Goal: Complete application form

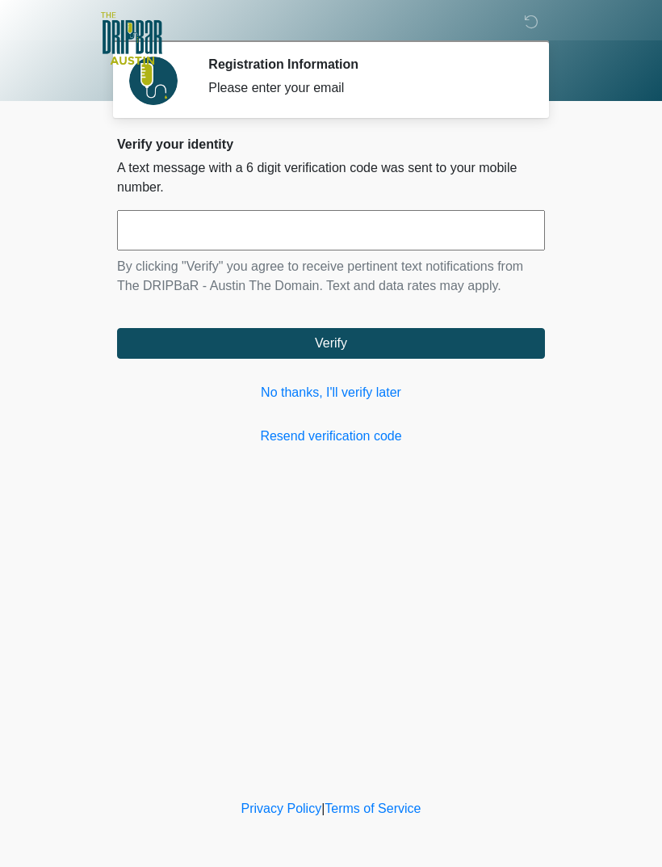
click at [262, 237] on input "text" at bounding box center [331, 230] width 428 height 40
type input "******"
click at [447, 336] on button "Verify" at bounding box center [331, 343] width 428 height 31
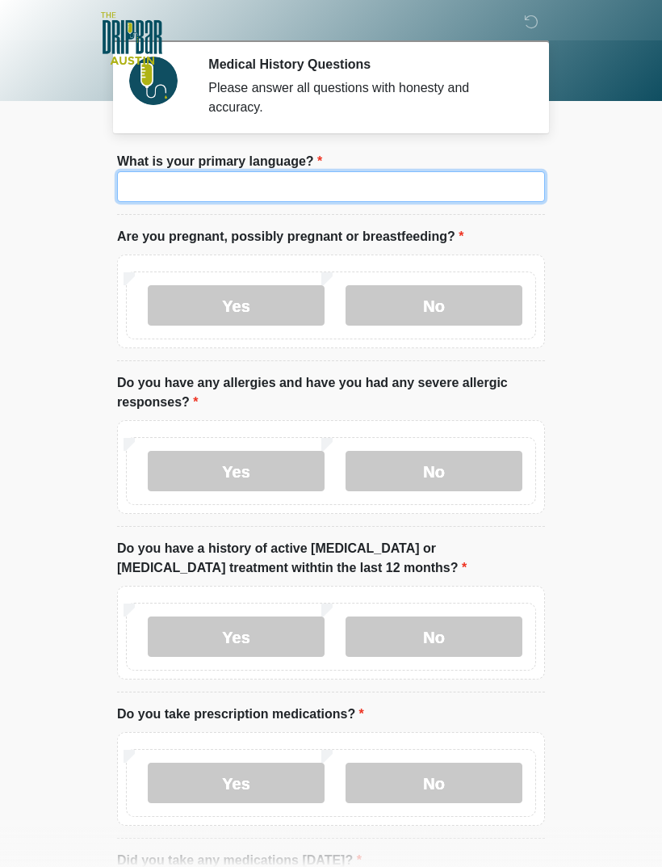
click at [336, 187] on input "What is your primary language?" at bounding box center [331, 186] width 428 height 31
type input "*******"
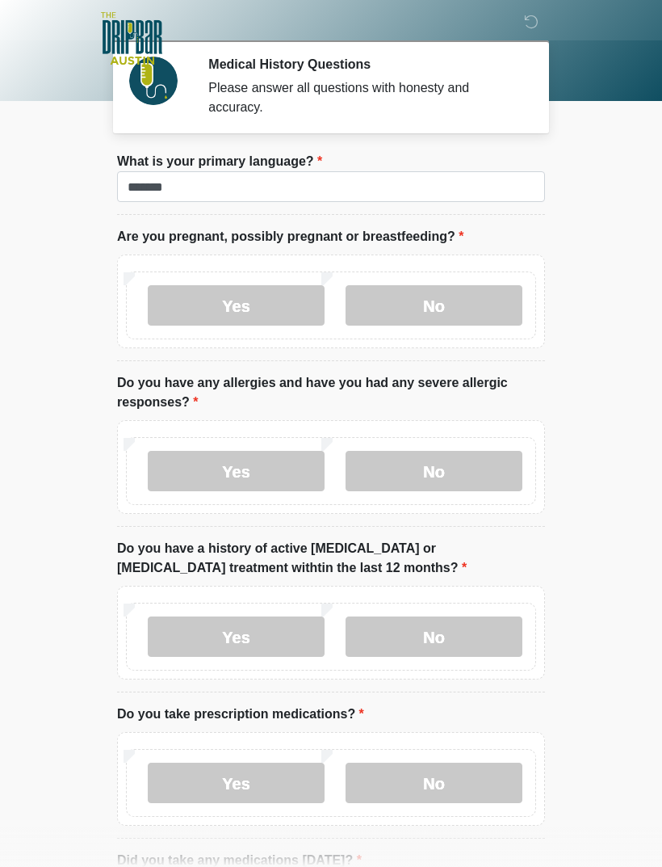
click at [451, 311] on label "No" at bounding box center [434, 305] width 177 height 40
click at [272, 466] on label "Yes" at bounding box center [236, 471] width 177 height 40
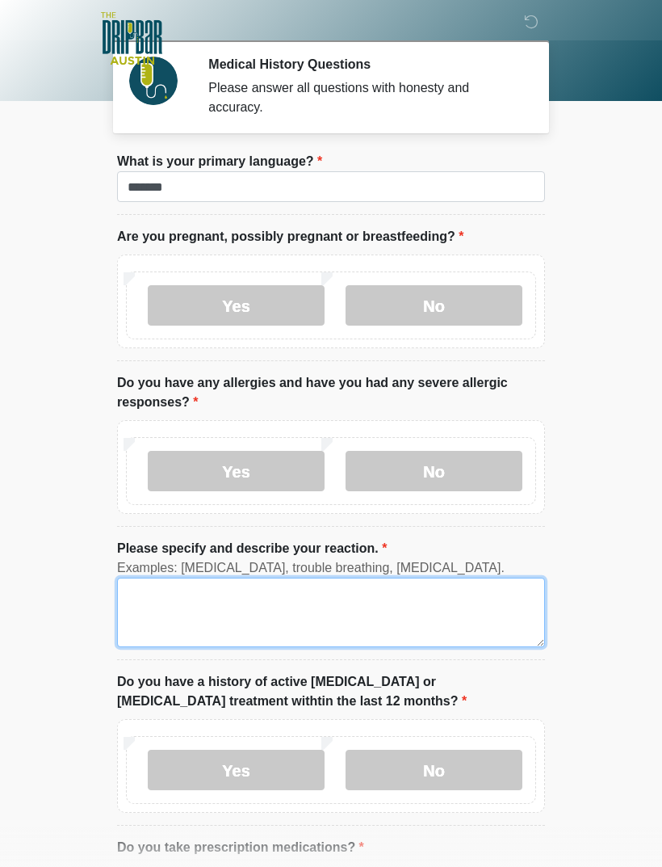
click at [225, 620] on textarea "Please specify and describe your reaction." at bounding box center [331, 612] width 428 height 69
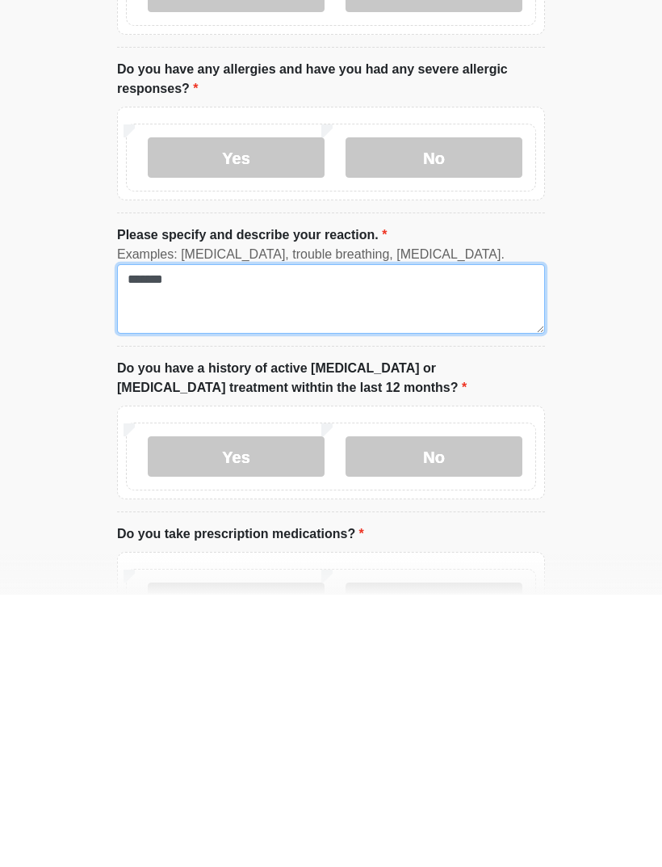
type textarea "******"
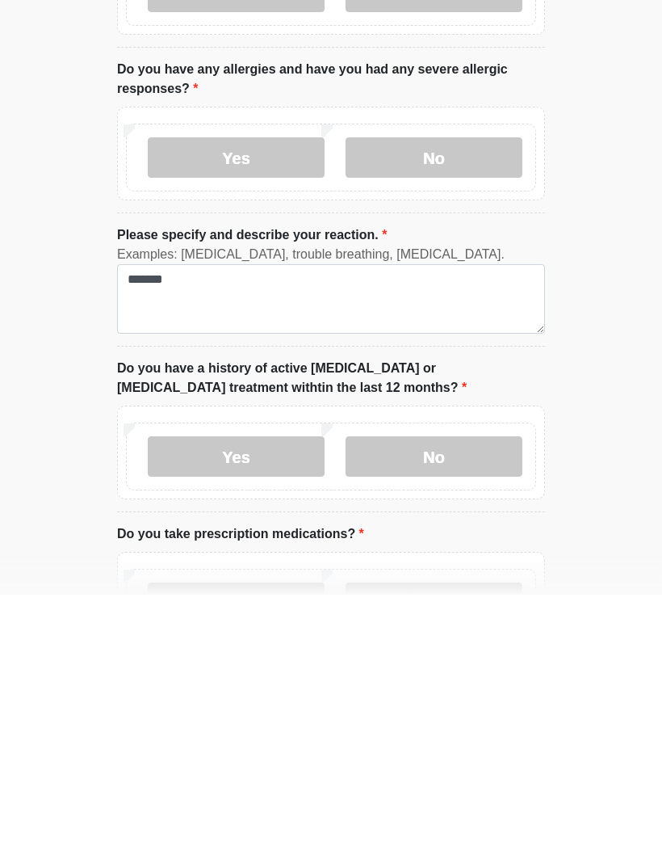
click at [445, 695] on div "Yes No" at bounding box center [331, 729] width 410 height 68
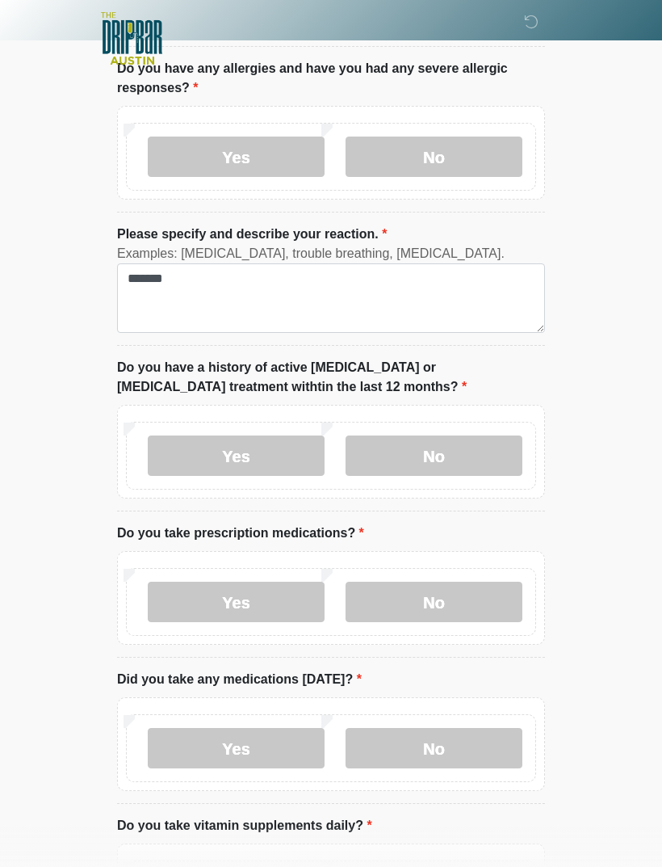
click at [464, 454] on label "No" at bounding box center [434, 455] width 177 height 40
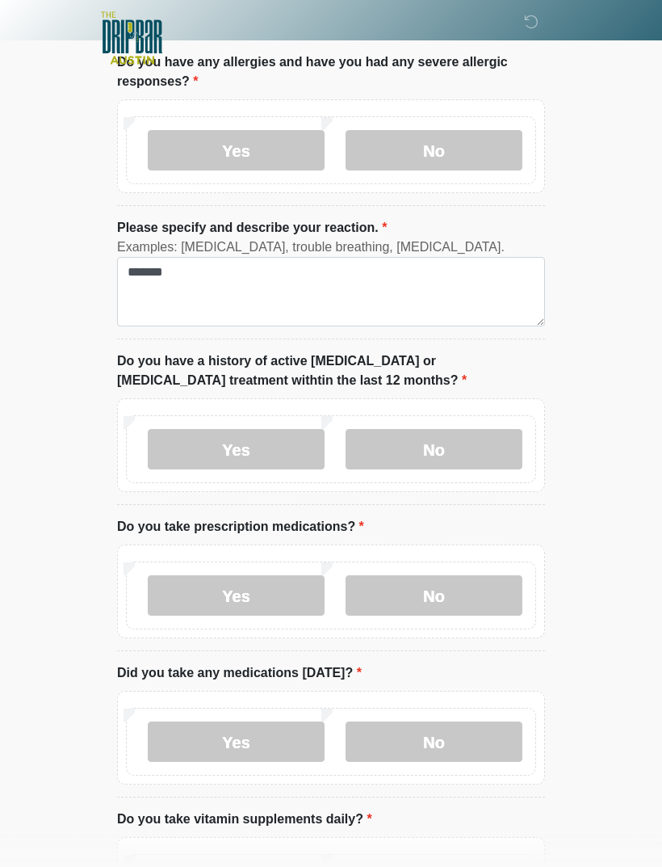
scroll to position [334, 0]
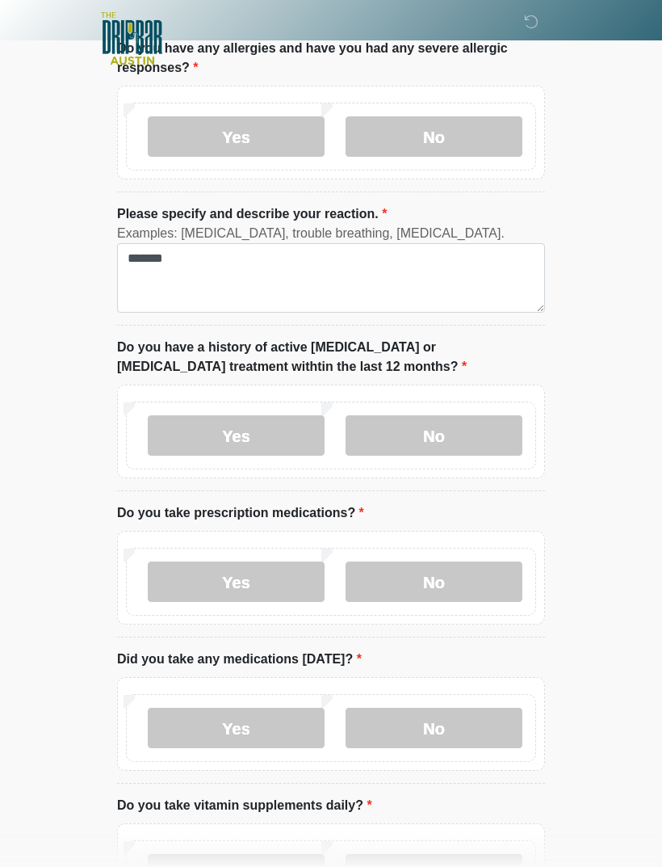
click at [263, 575] on label "Yes" at bounding box center [236, 581] width 177 height 40
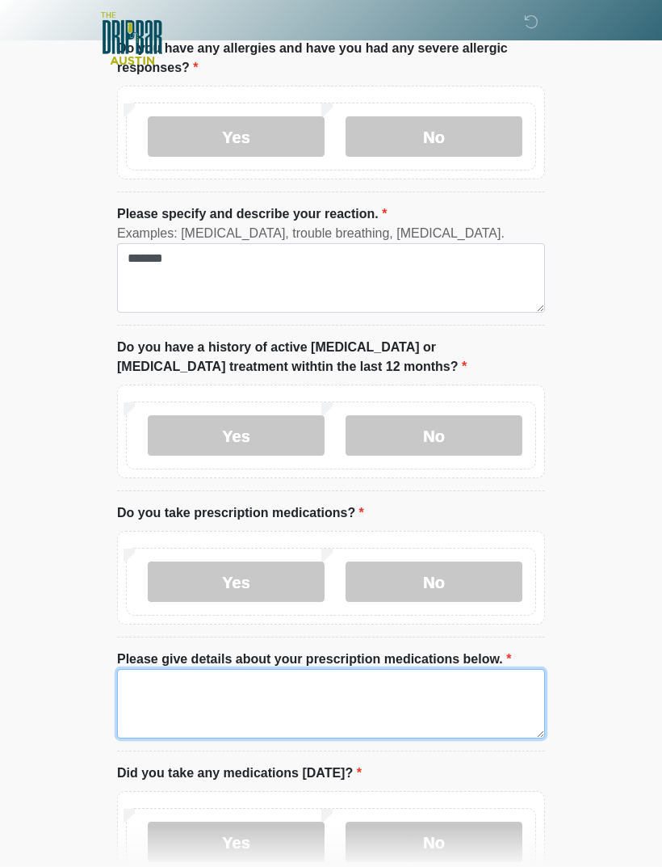
click at [238, 700] on textarea "Please give details about your prescription medications below." at bounding box center [331, 703] width 428 height 69
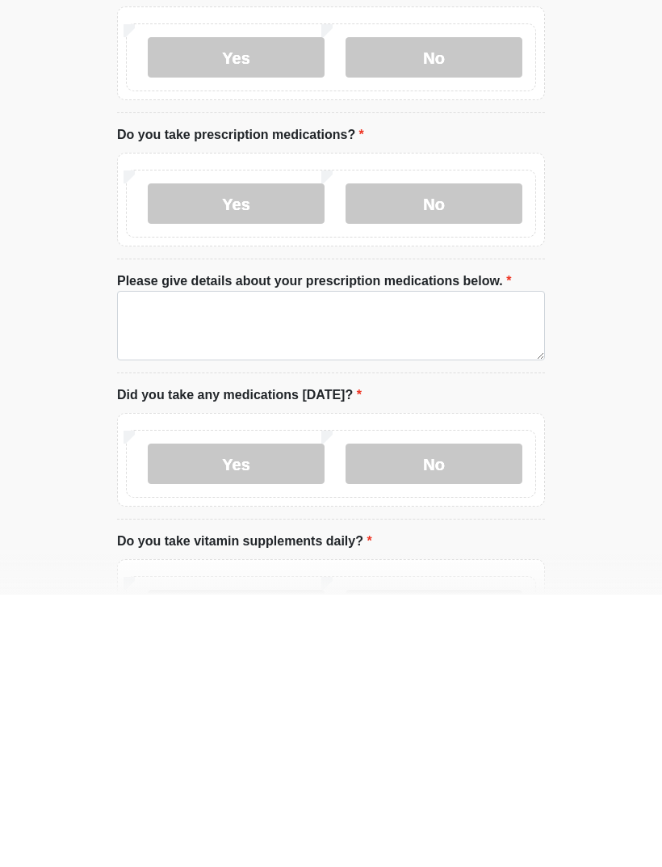
scroll to position [712, 0]
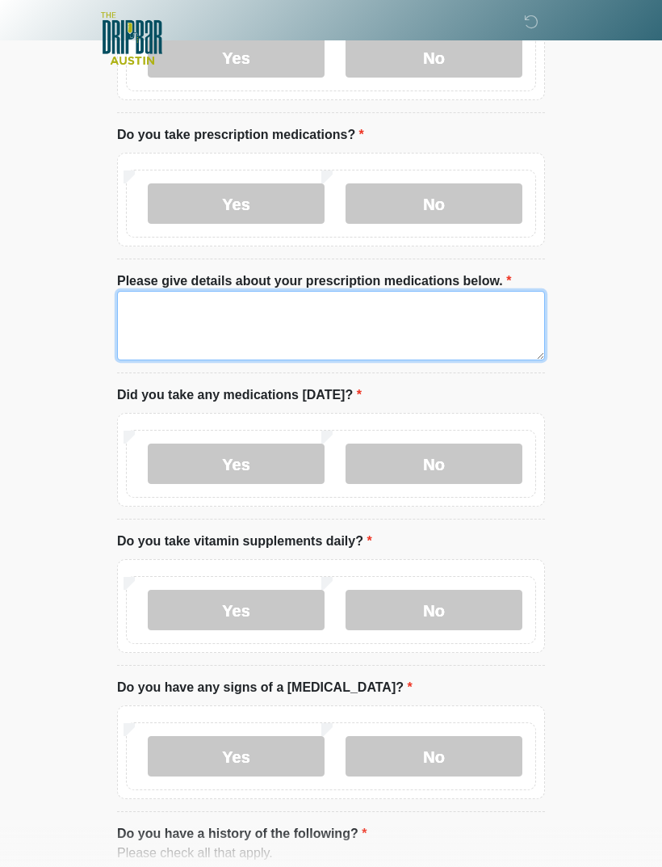
click at [149, 343] on textarea "Please give details about your prescription medications below." at bounding box center [331, 325] width 428 height 69
type textarea "**********"
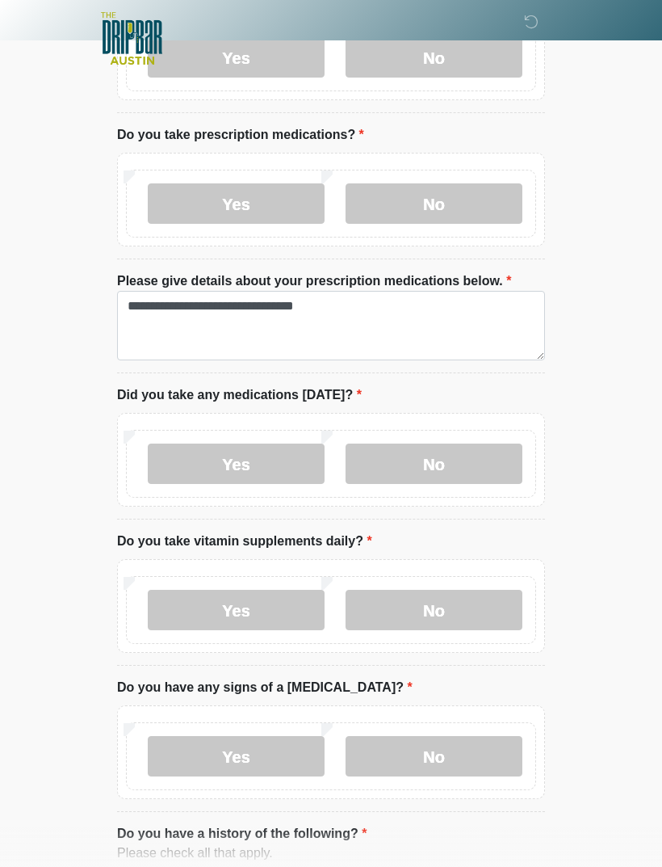
click at [439, 469] on label "No" at bounding box center [434, 463] width 177 height 40
click at [190, 611] on label "Yes" at bounding box center [236, 610] width 177 height 40
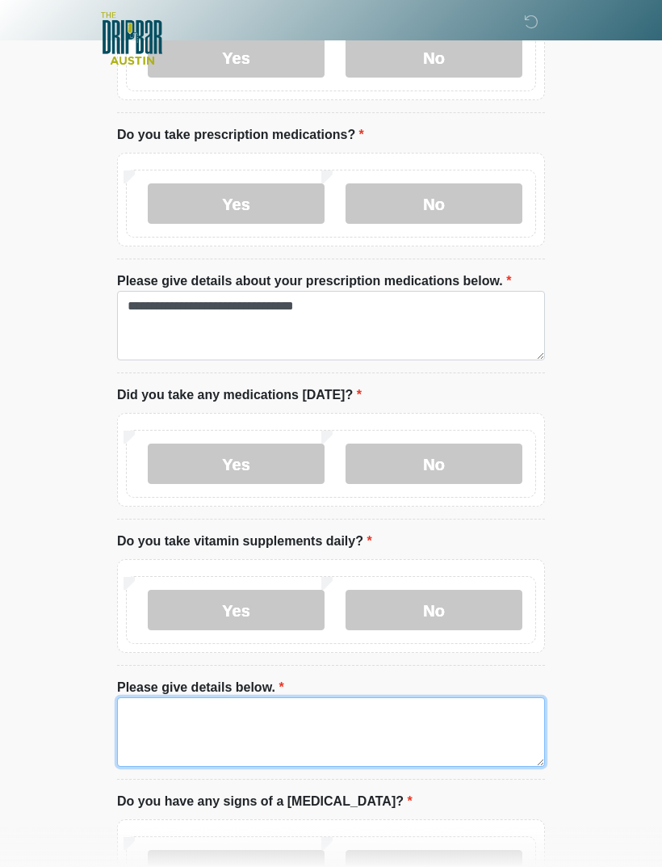
click at [174, 737] on textarea "Please give details below." at bounding box center [331, 731] width 428 height 69
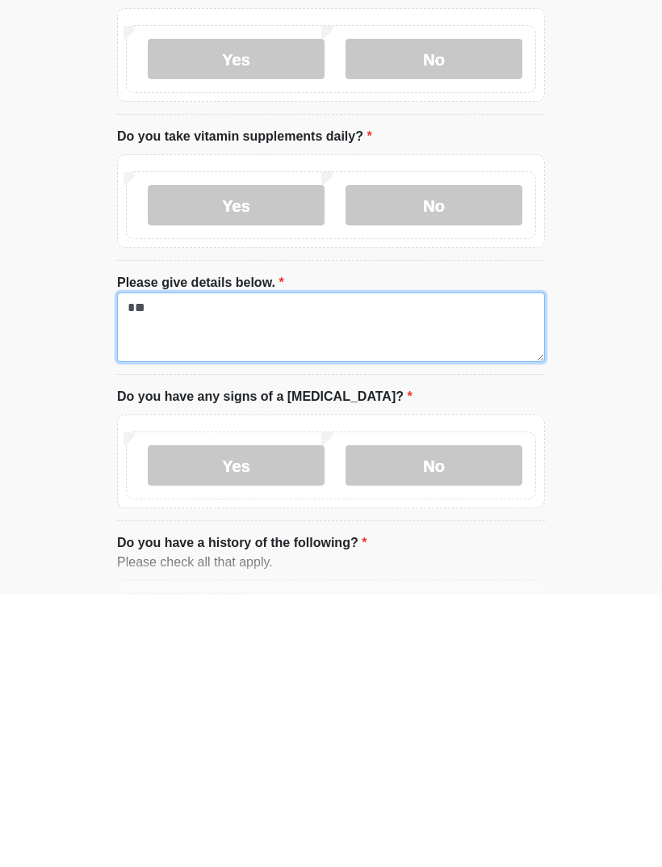
type textarea "*"
type textarea "**"
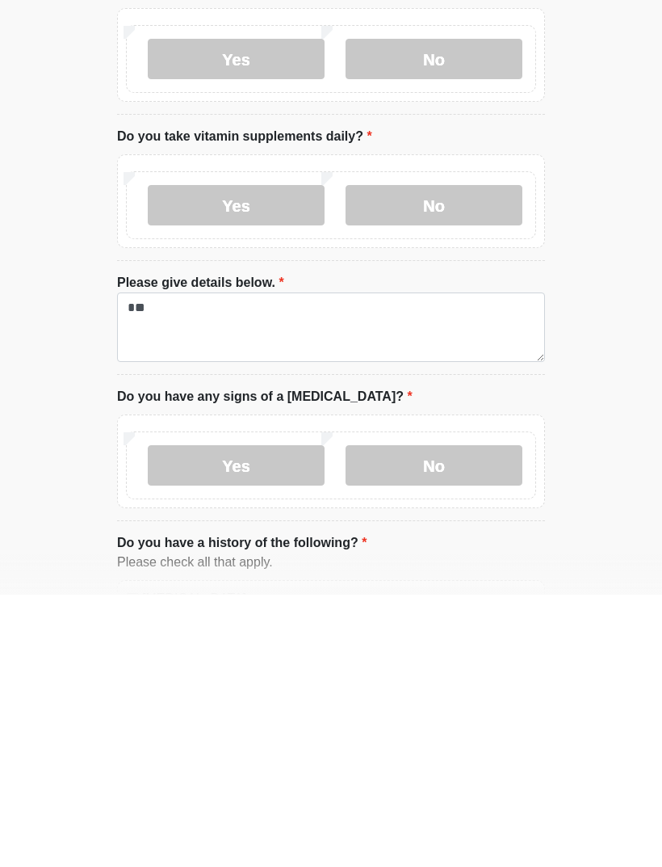
click at [435, 717] on label "No" at bounding box center [434, 737] width 177 height 40
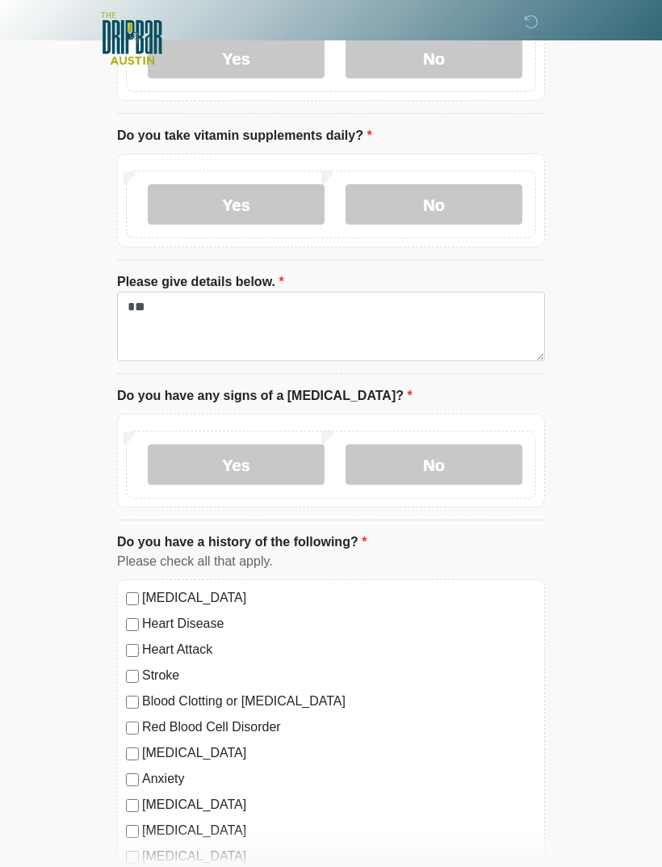
click at [123, 589] on div "[MEDICAL_DATA] Heart Disease Heart Attack Stroke Blood Clotting or [MEDICAL_DAT…" at bounding box center [331, 743] width 428 height 328
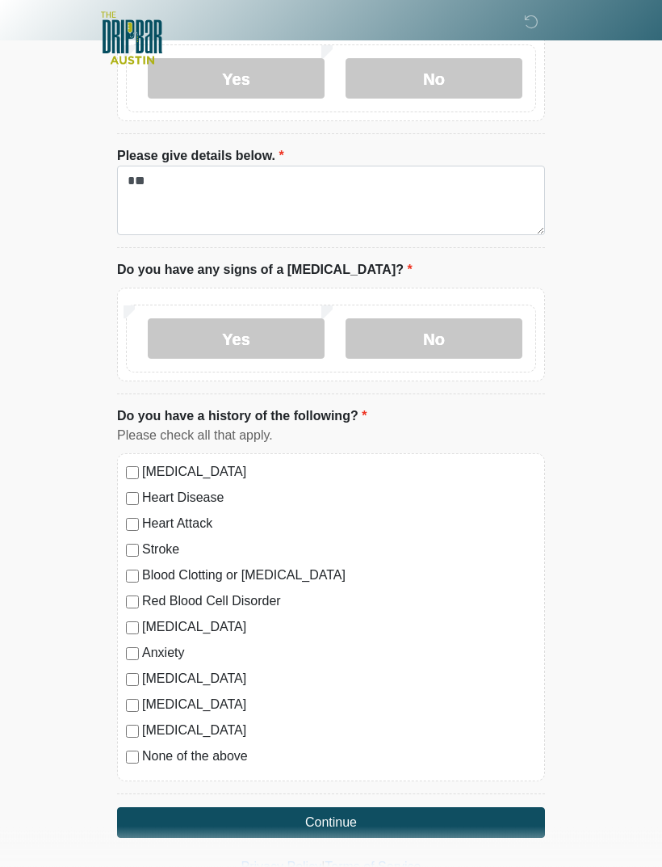
scroll to position [1245, 0]
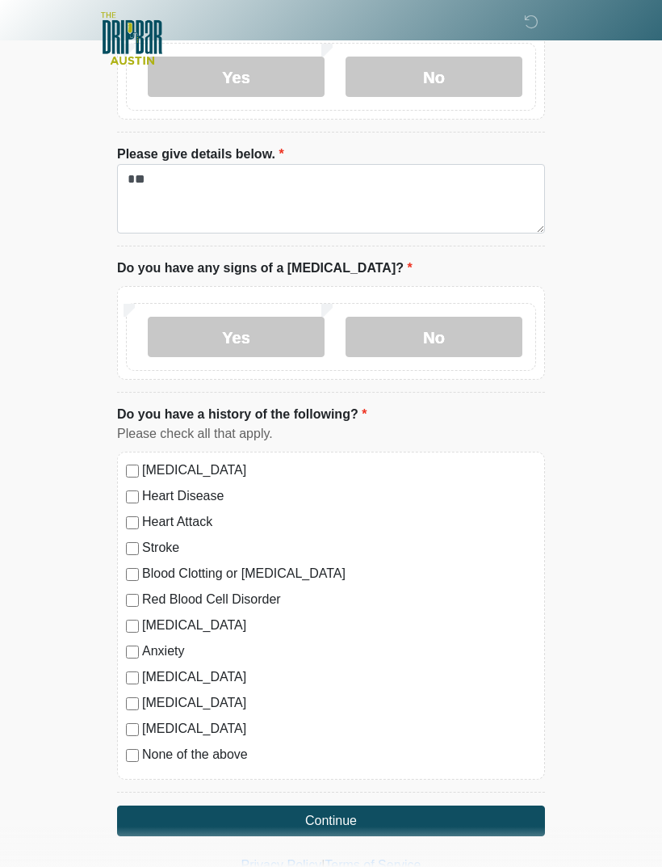
click at [172, 825] on button "Continue" at bounding box center [331, 820] width 428 height 31
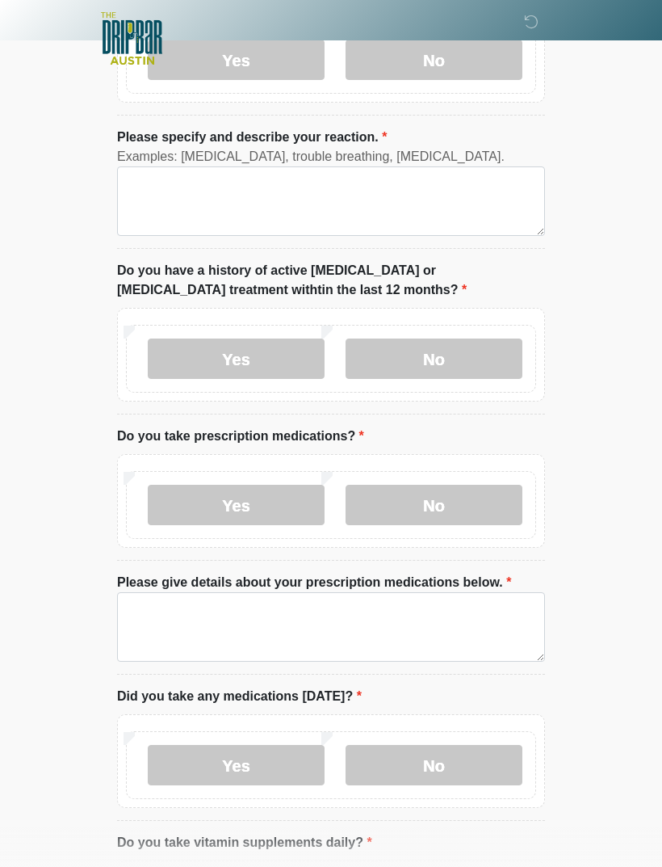
scroll to position [0, 0]
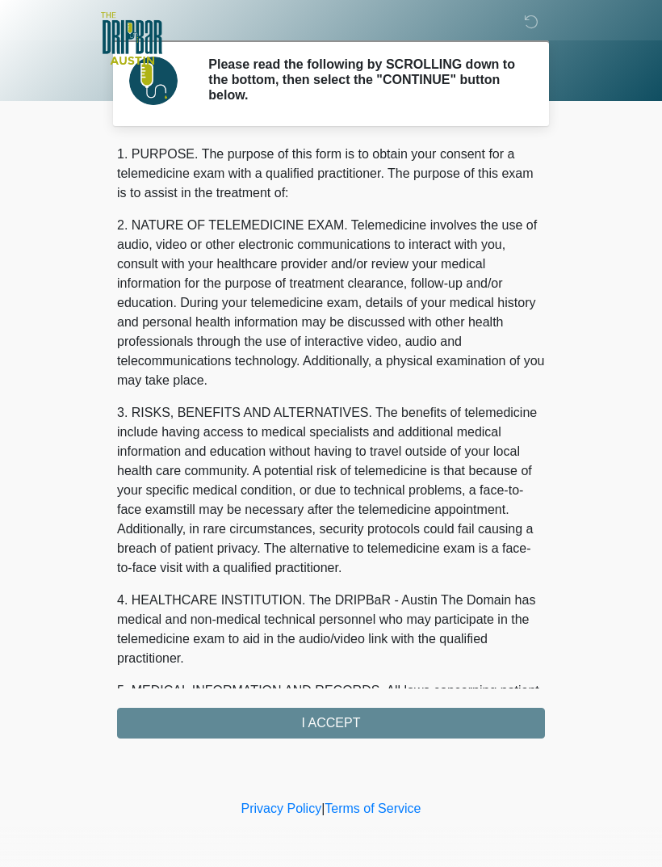
click at [160, 733] on div "1. PURPOSE. The purpose of this form is to obtain your consent for a telemedici…" at bounding box center [331, 442] width 428 height 594
click at [153, 724] on div "1. PURPOSE. The purpose of this form is to obtain your consent for a telemedici…" at bounding box center [331, 442] width 428 height 594
click at [318, 731] on div "1. PURPOSE. The purpose of this form is to obtain your consent for a telemedici…" at bounding box center [331, 442] width 428 height 594
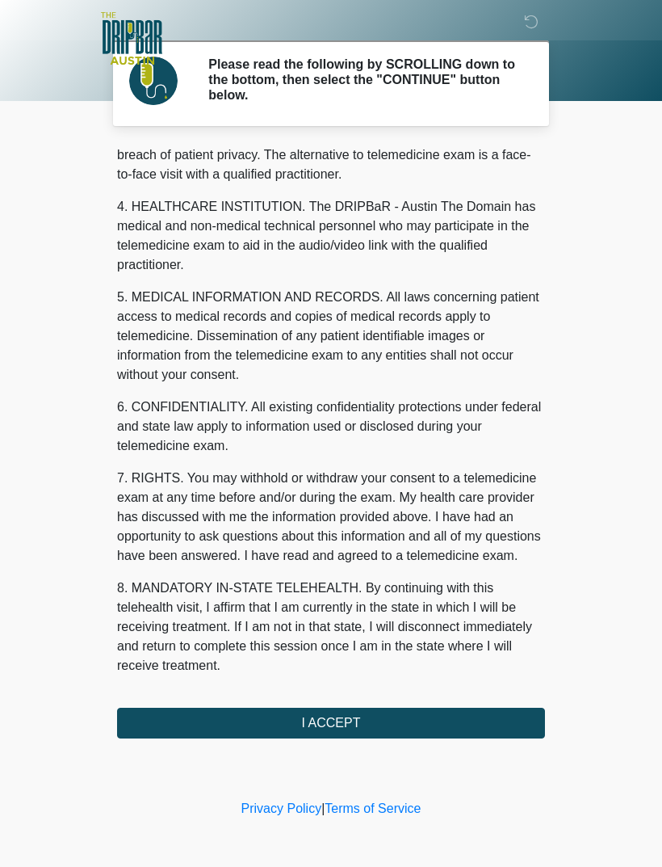
scroll to position [413, 0]
click at [367, 726] on button "I ACCEPT" at bounding box center [331, 723] width 428 height 31
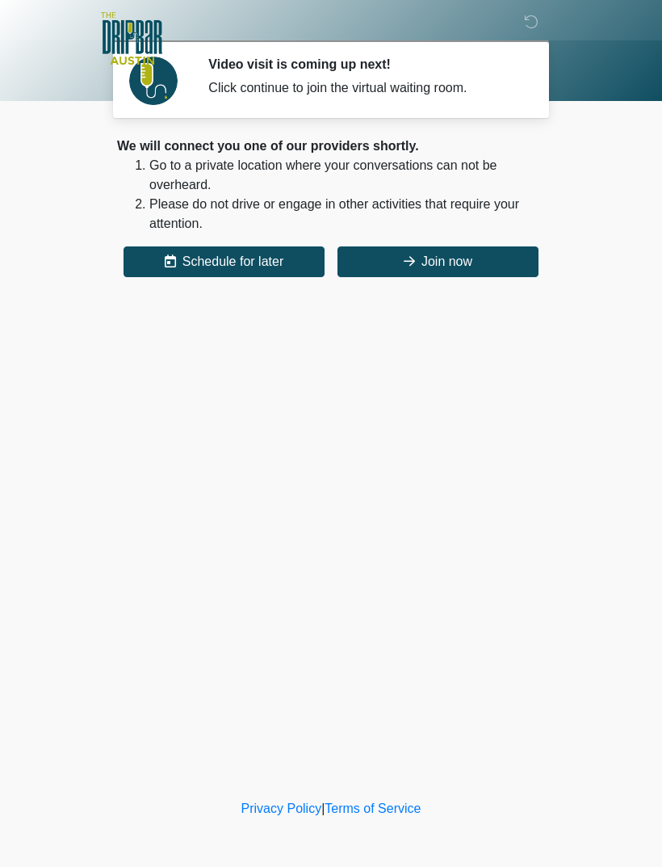
click at [422, 267] on button "Join now" at bounding box center [438, 261] width 201 height 31
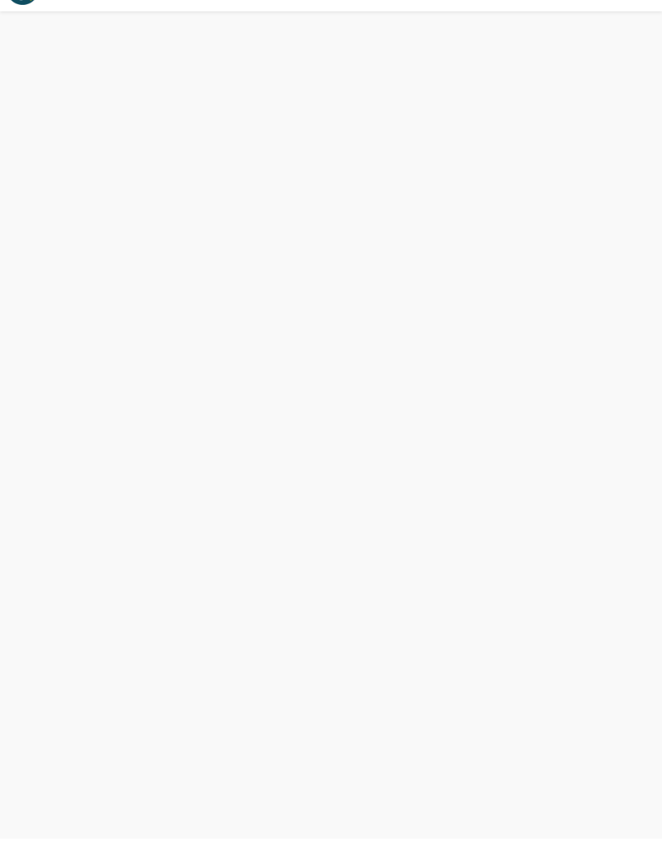
scroll to position [5, 0]
